Goal: Find specific page/section: Find specific page/section

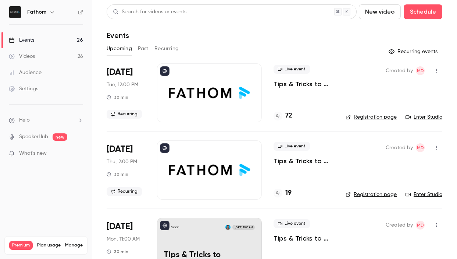
scroll to position [247, 0]
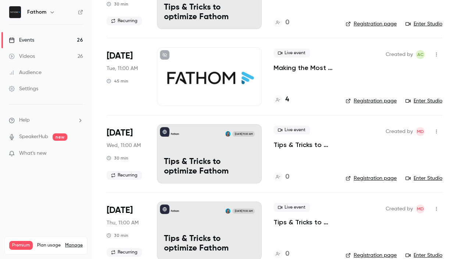
click at [215, 76] on div at bounding box center [209, 76] width 105 height 59
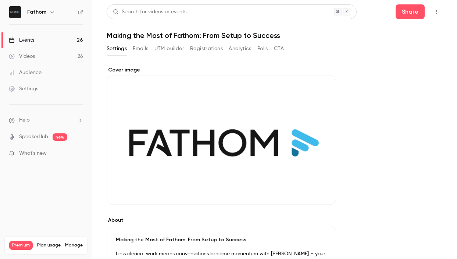
click at [219, 50] on button "Registrations" at bounding box center [206, 49] width 33 height 12
